Goal: Transaction & Acquisition: Register for event/course

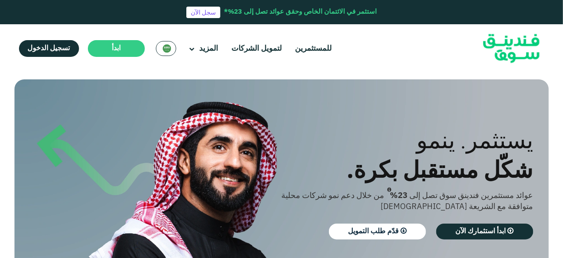
click at [300, 95] on div "يستثمر. ينمو شكّل مستقبل بكرة. عوائد مستثمرين فندينق سوق تصل إلى 23% من خلال دع…" at bounding box center [275, 185] width 534 height 212
click at [56, 47] on span "تسجيل الدخول" at bounding box center [49, 48] width 42 height 7
click at [201, 14] on link "سجل الآن" at bounding box center [203, 12] width 34 height 11
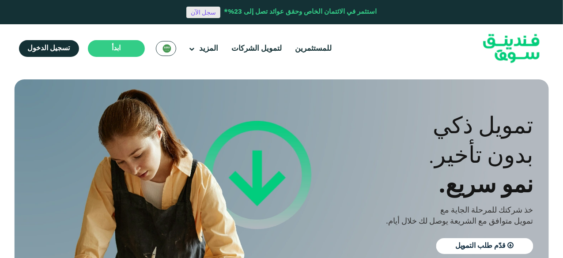
click at [205, 15] on link "سجل الآن" at bounding box center [203, 12] width 34 height 11
